Goal: Information Seeking & Learning: Learn about a topic

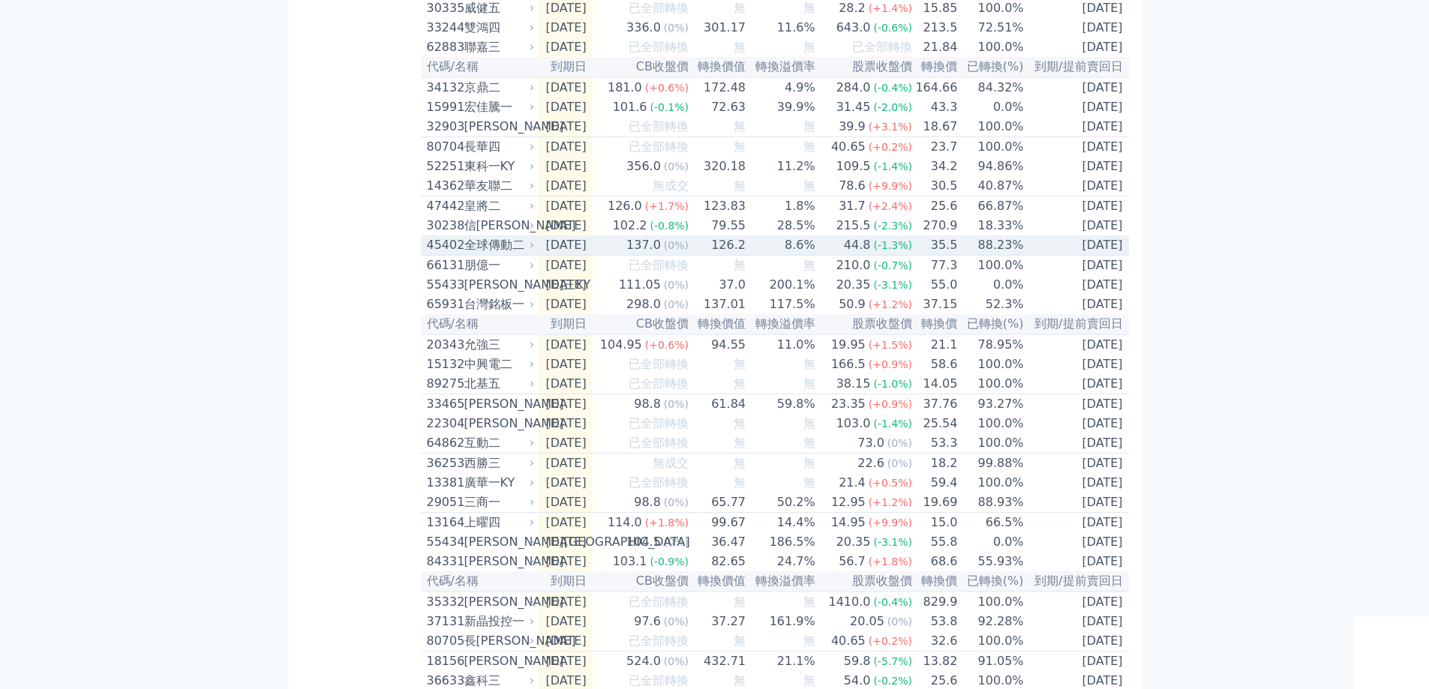
scroll to position [710, 0]
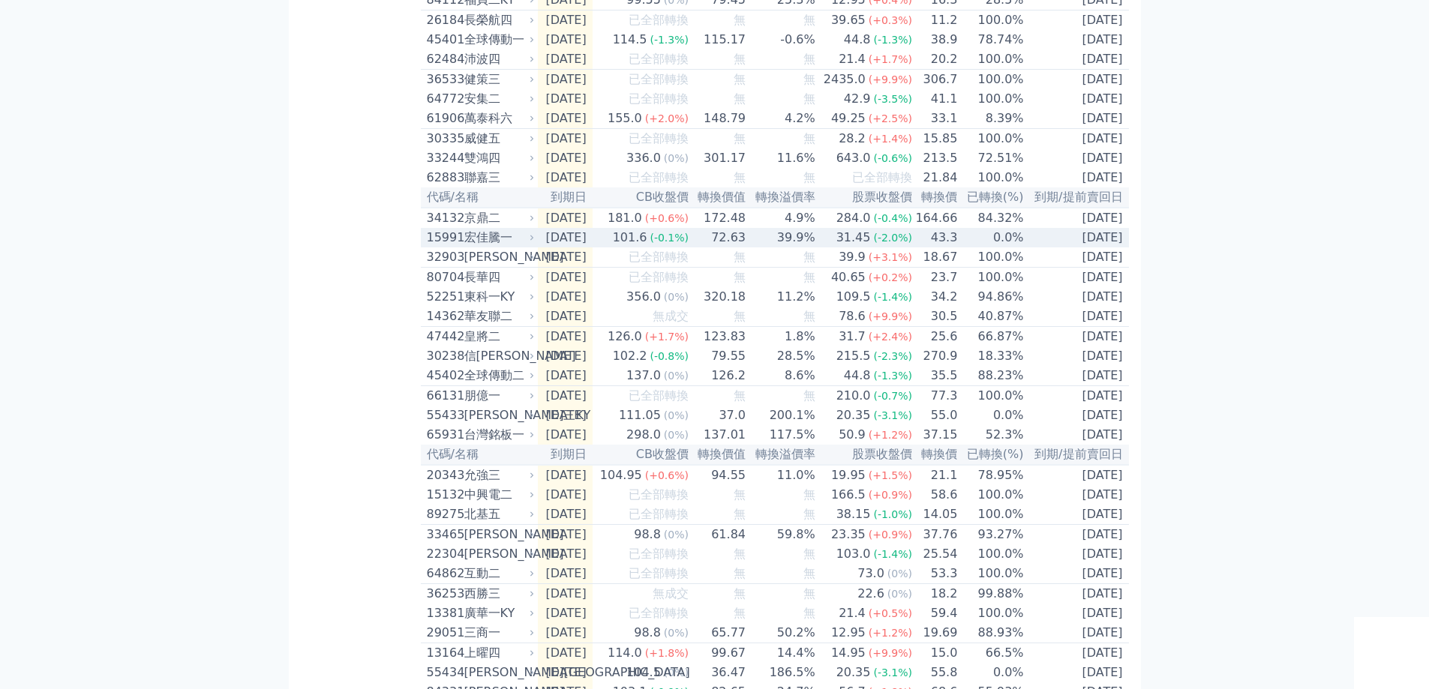
click at [481, 247] on div "宏佳騰一" at bounding box center [497, 238] width 67 height 18
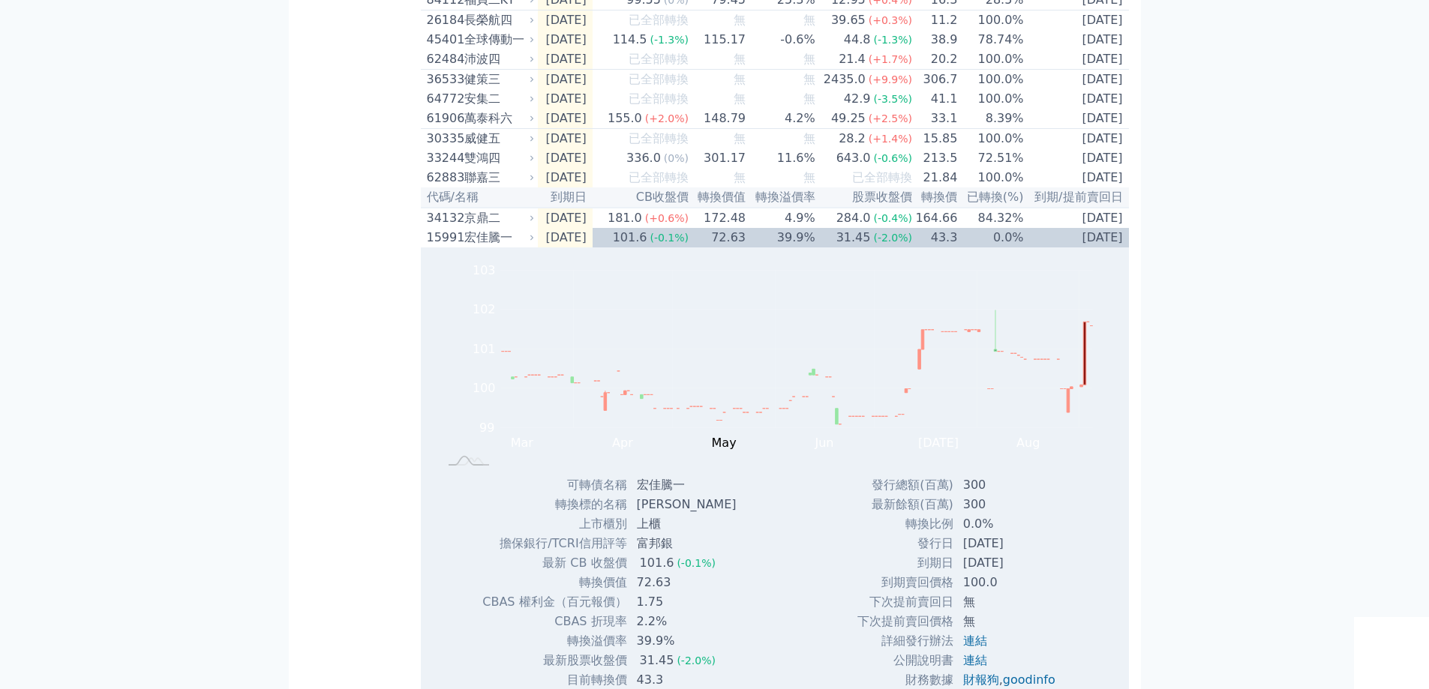
scroll to position [1313, 0]
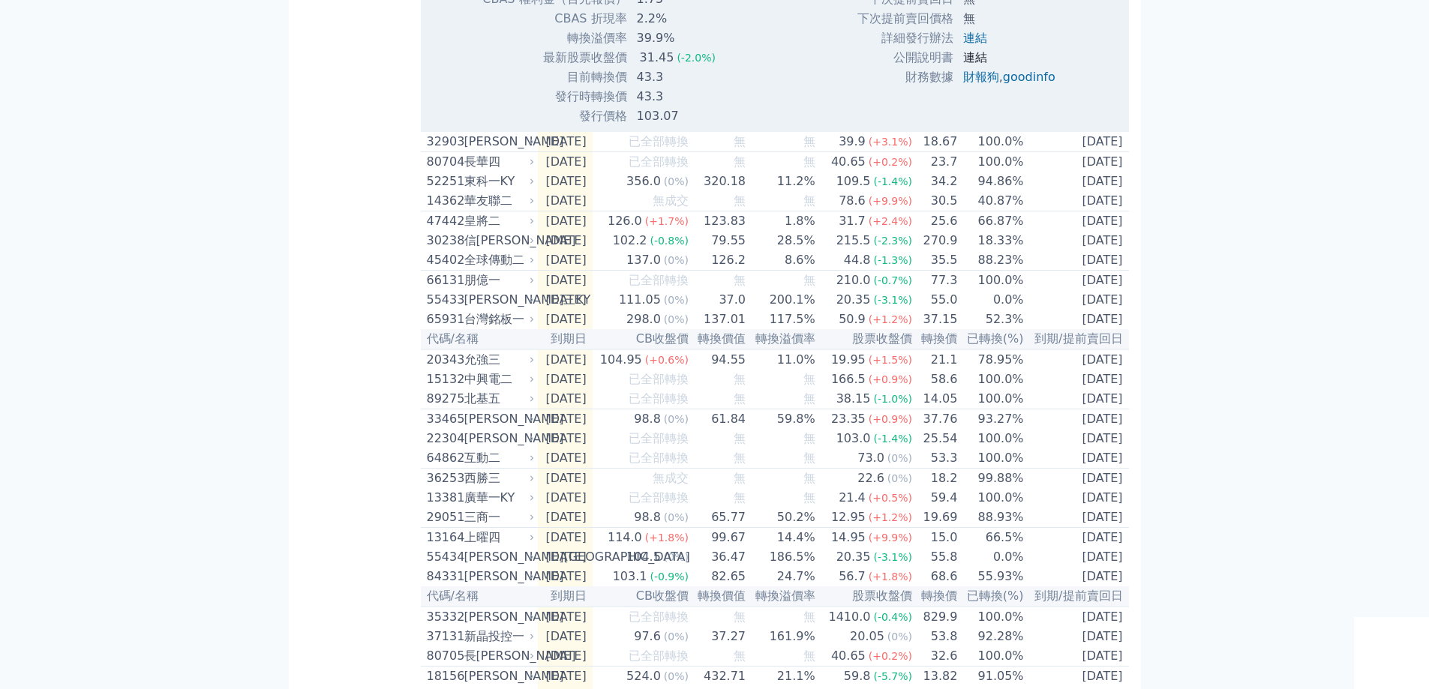
click at [964, 64] on link "連結" at bounding box center [975, 57] width 24 height 14
drag, startPoint x: 584, startPoint y: 168, endPoint x: 711, endPoint y: 161, distance: 126.9
click at [711, 126] on tr "發行價格 103.07" at bounding box center [614, 115] width 266 height 19
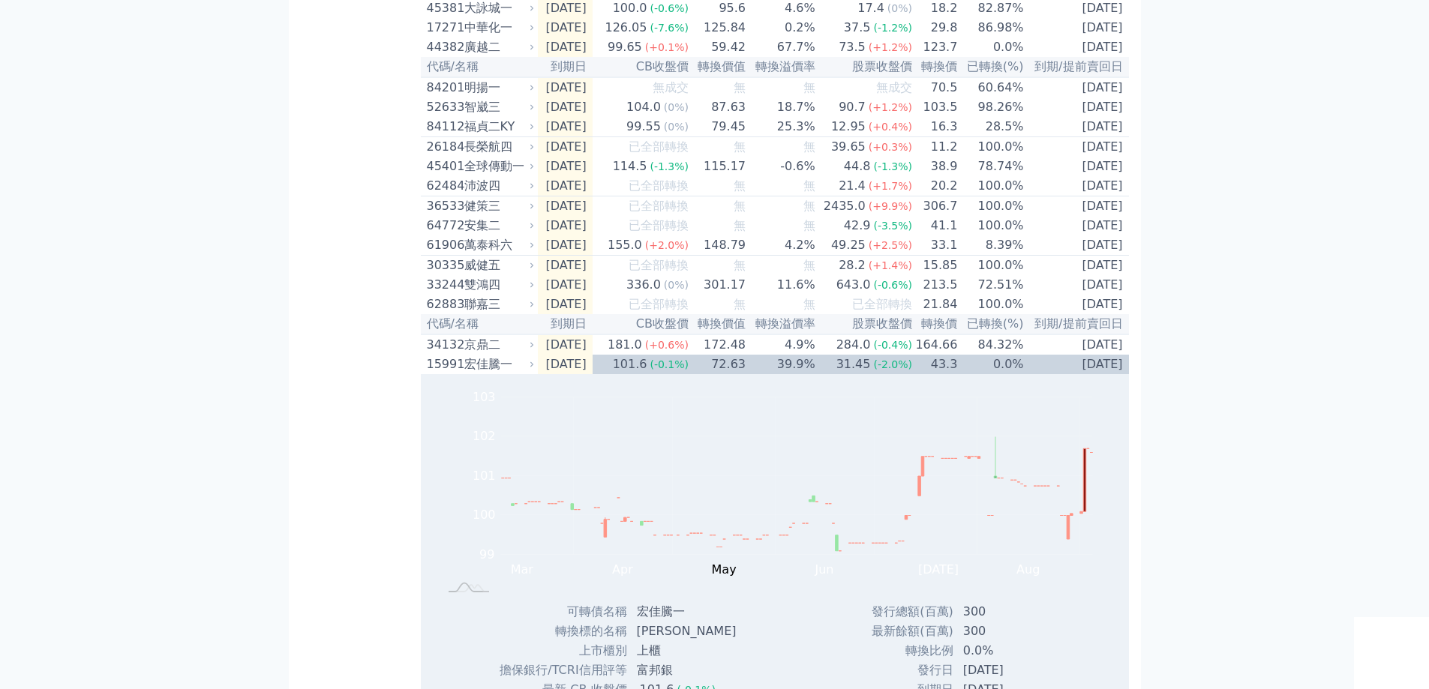
scroll to position [598, 0]
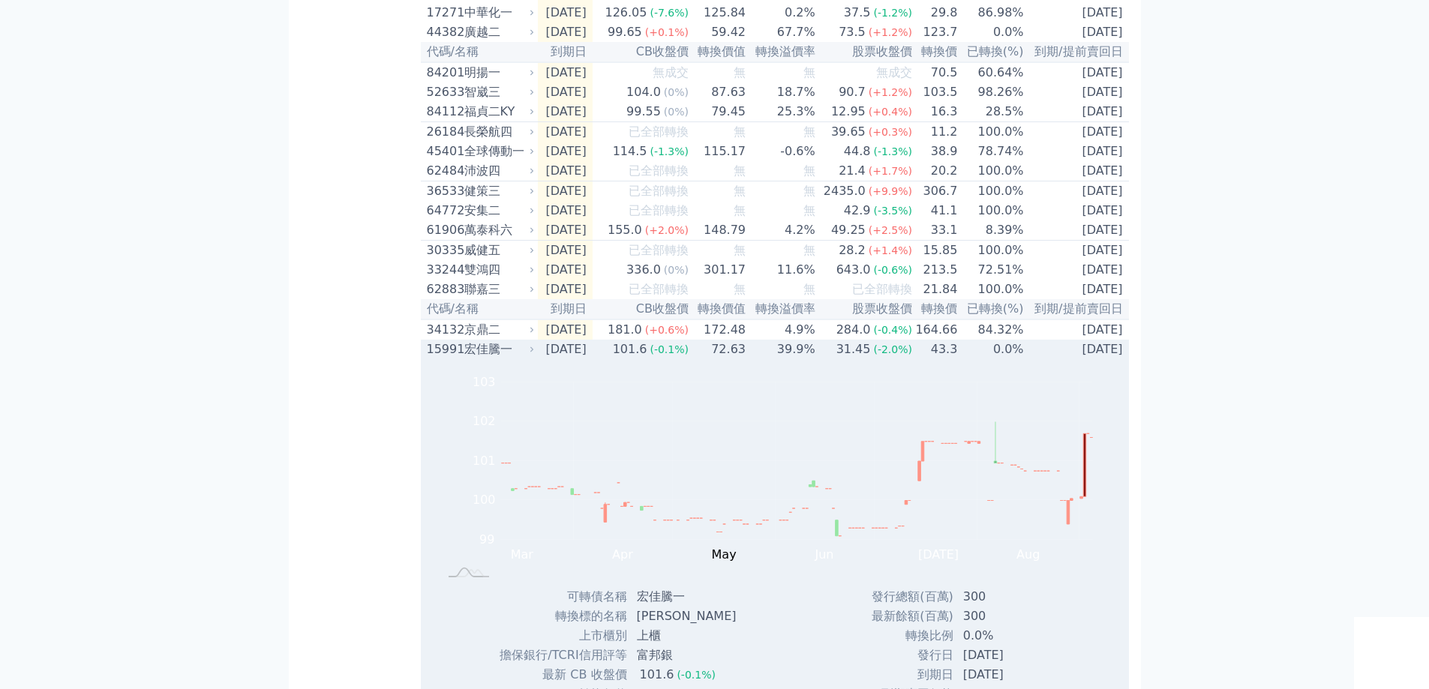
click at [869, 358] on div "31.45" at bounding box center [853, 349] width 40 height 18
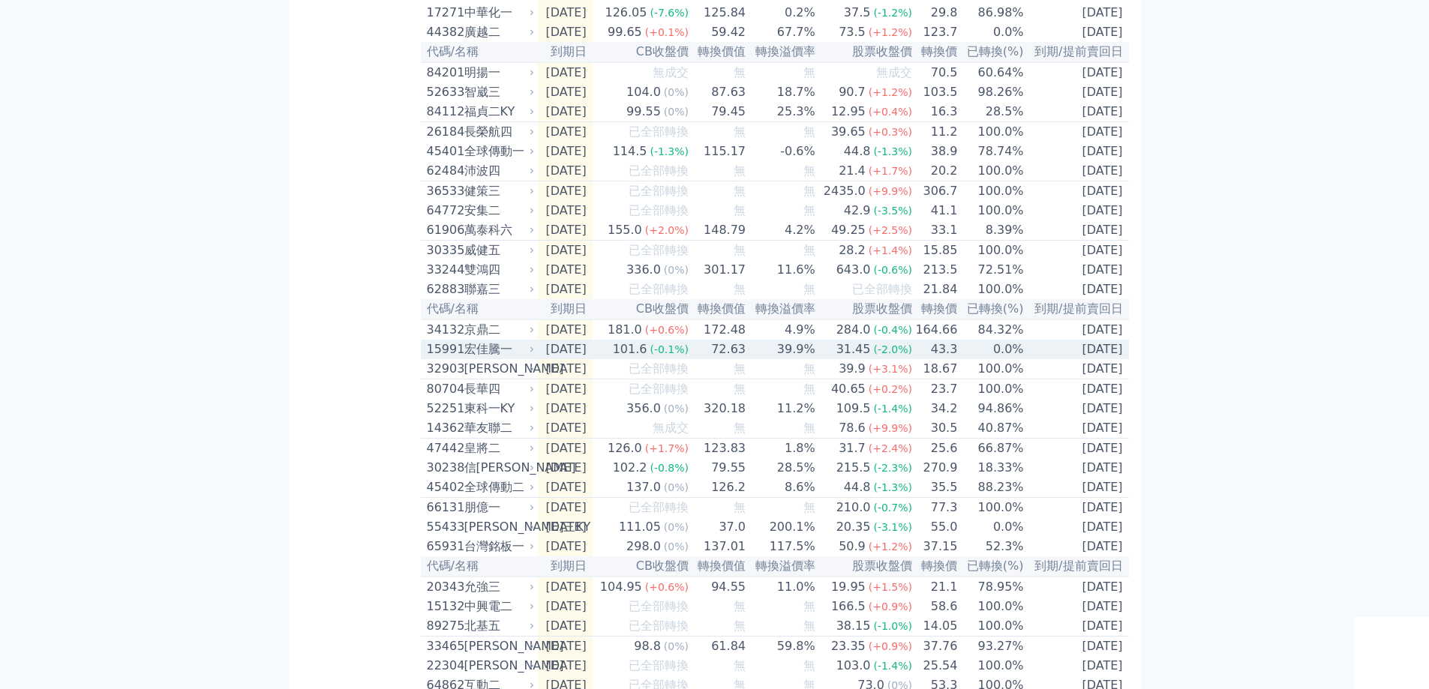
click at [816, 359] on td "39.9%" at bounding box center [781, 349] width 70 height 19
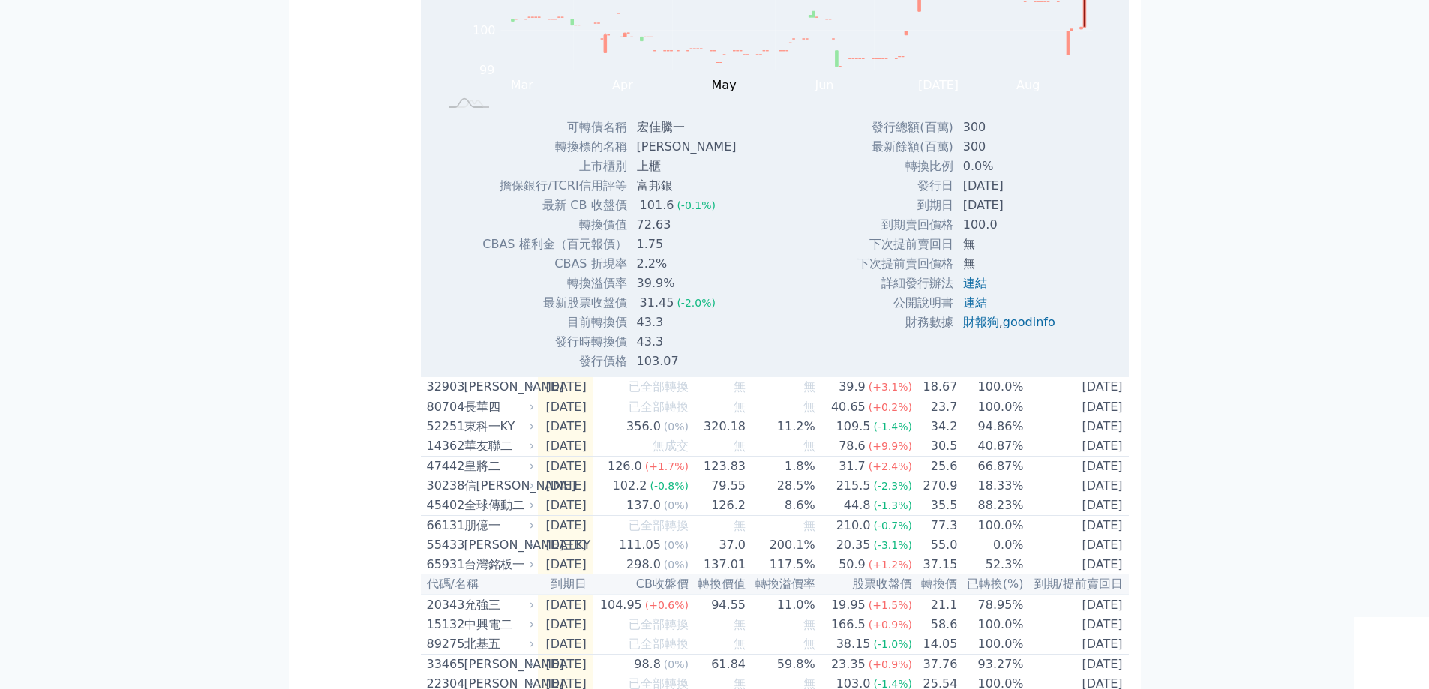
scroll to position [1201, 0]
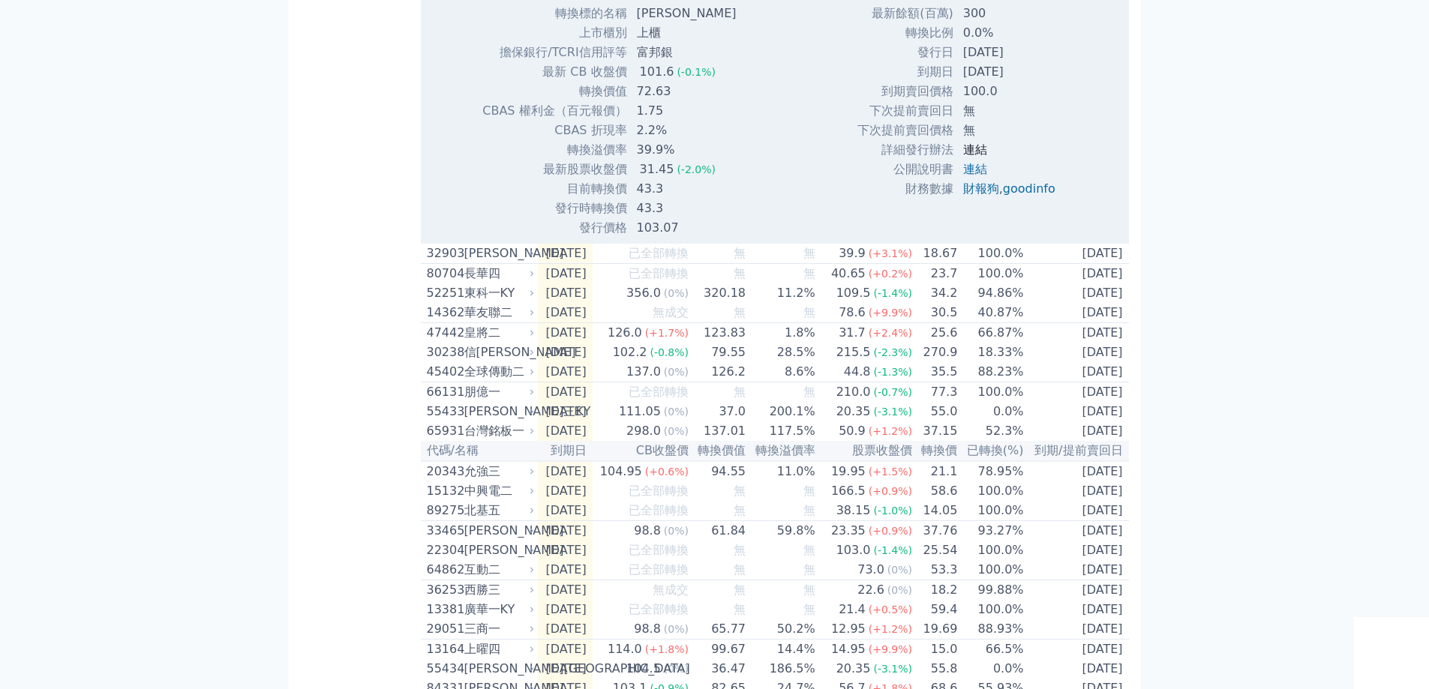
click at [974, 157] on link "連結" at bounding box center [975, 149] width 24 height 14
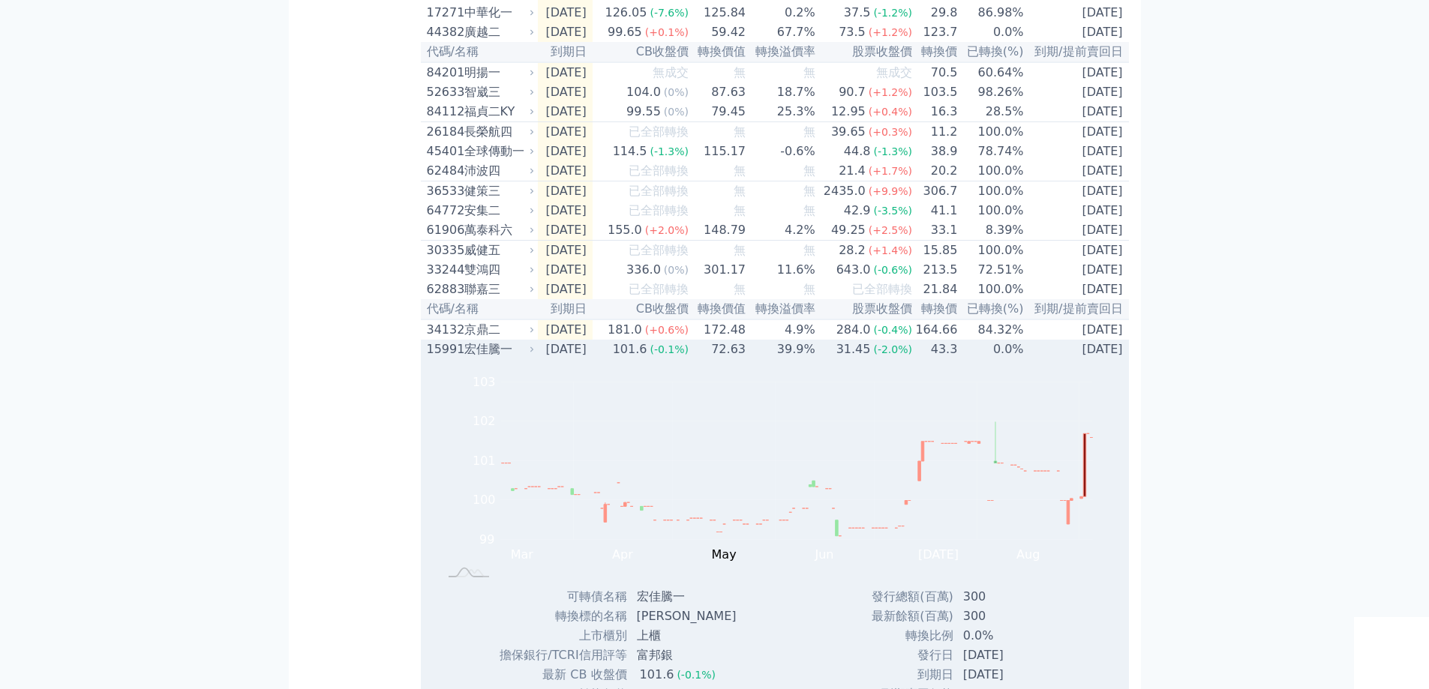
click at [954, 359] on td "43.3" at bounding box center [935, 349] width 45 height 19
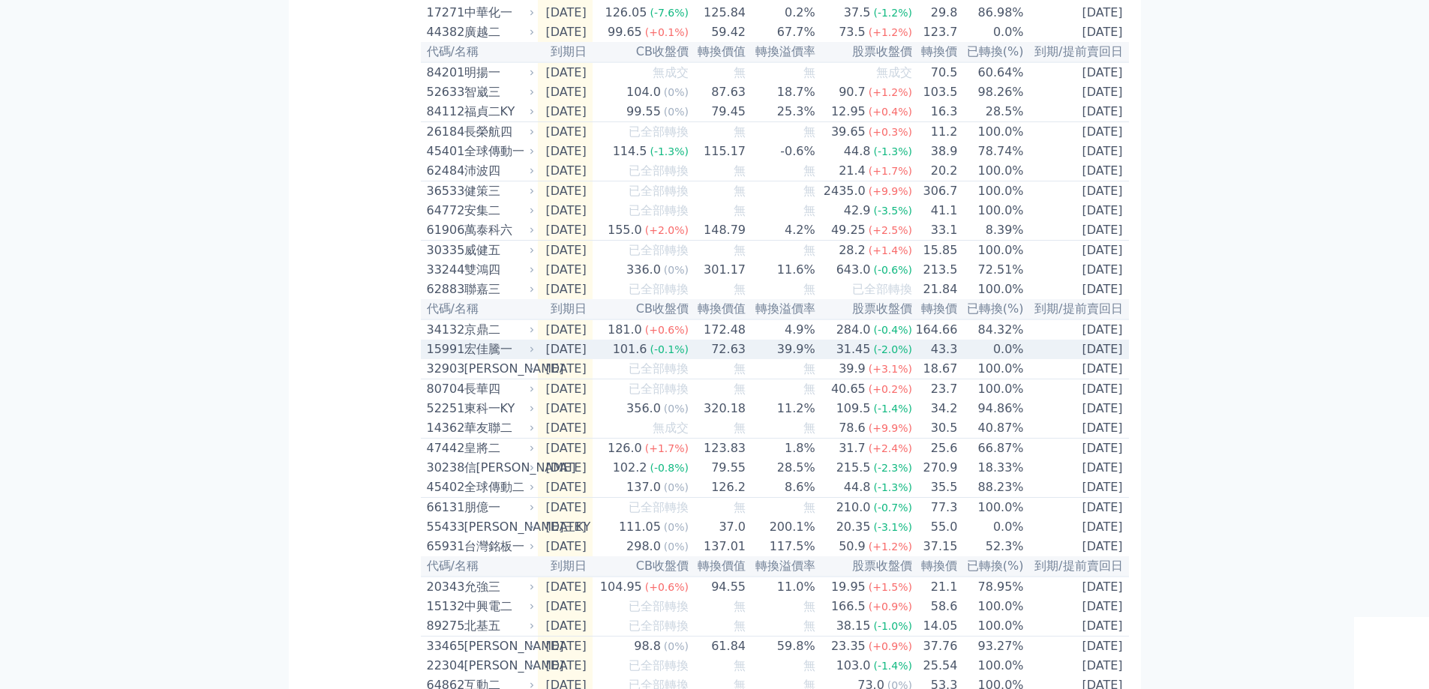
click at [964, 359] on td "0.0%" at bounding box center [991, 349] width 66 height 19
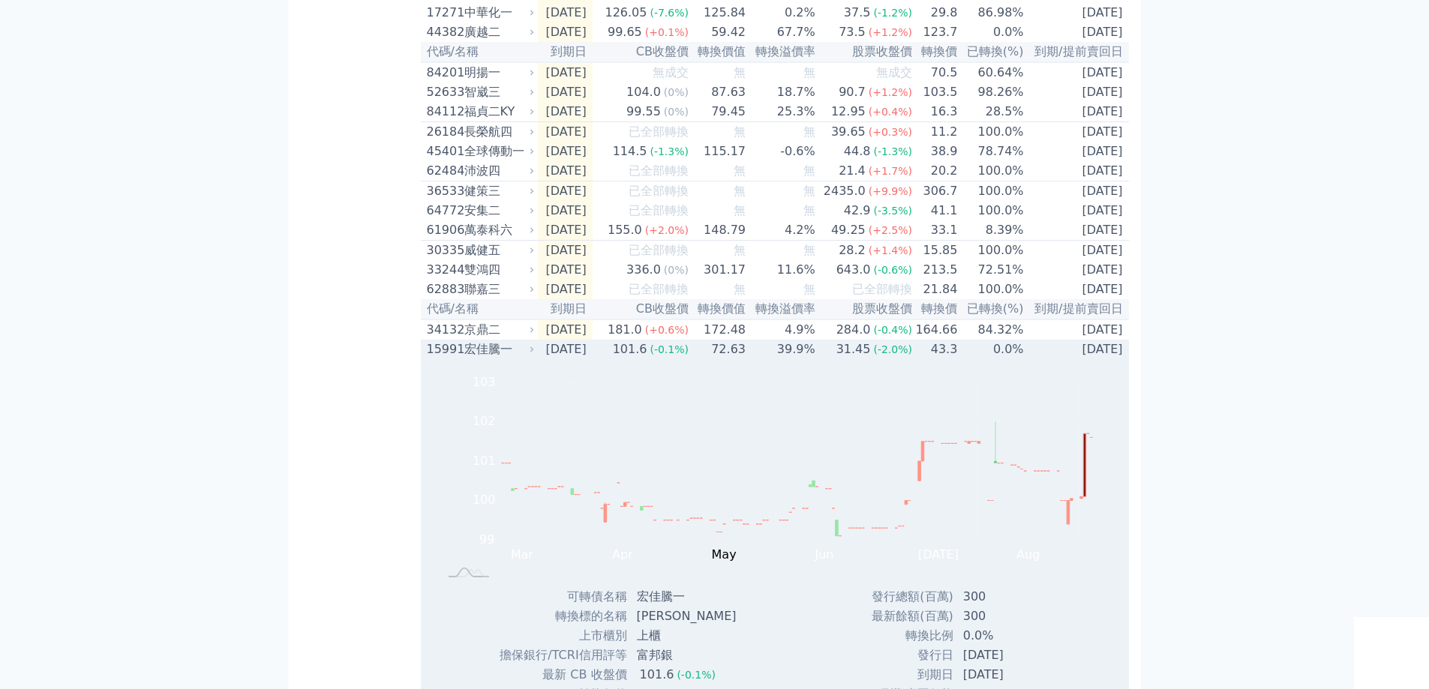
click at [844, 358] on div "31.45" at bounding box center [853, 349] width 40 height 18
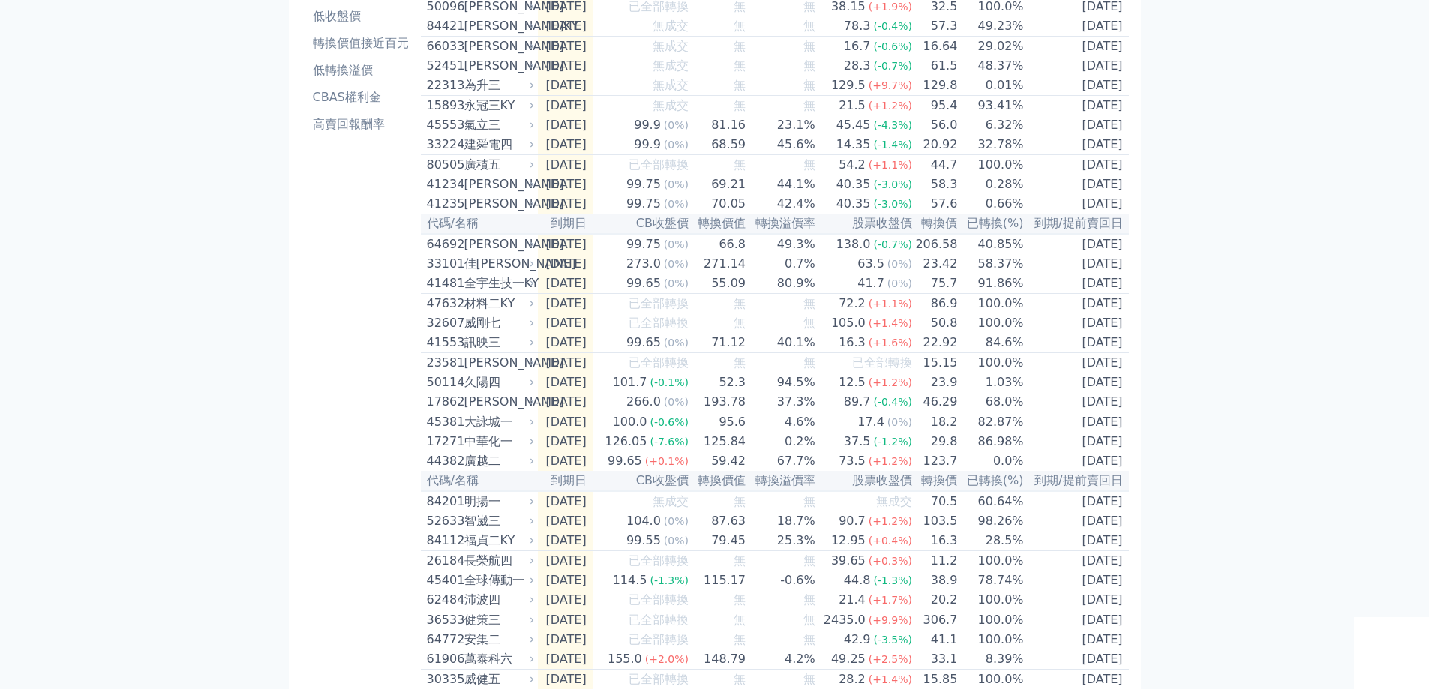
scroll to position [0, 0]
